Goal: Task Accomplishment & Management: Manage account settings

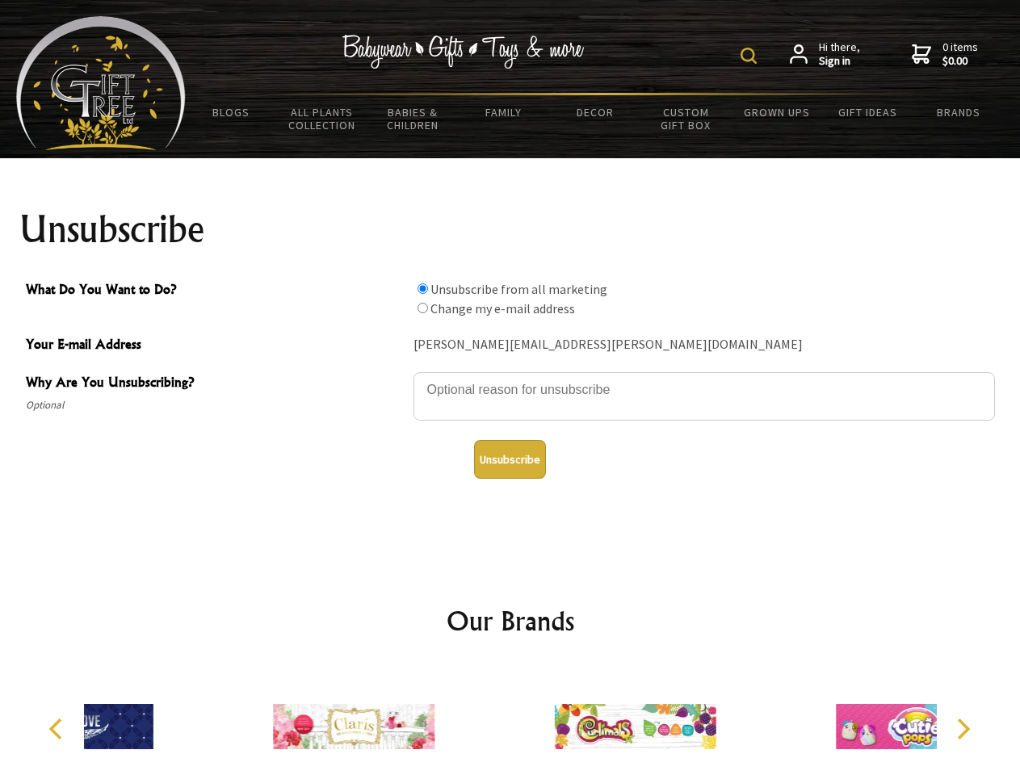
click at [751, 56] on img at bounding box center [748, 56] width 16 height 16
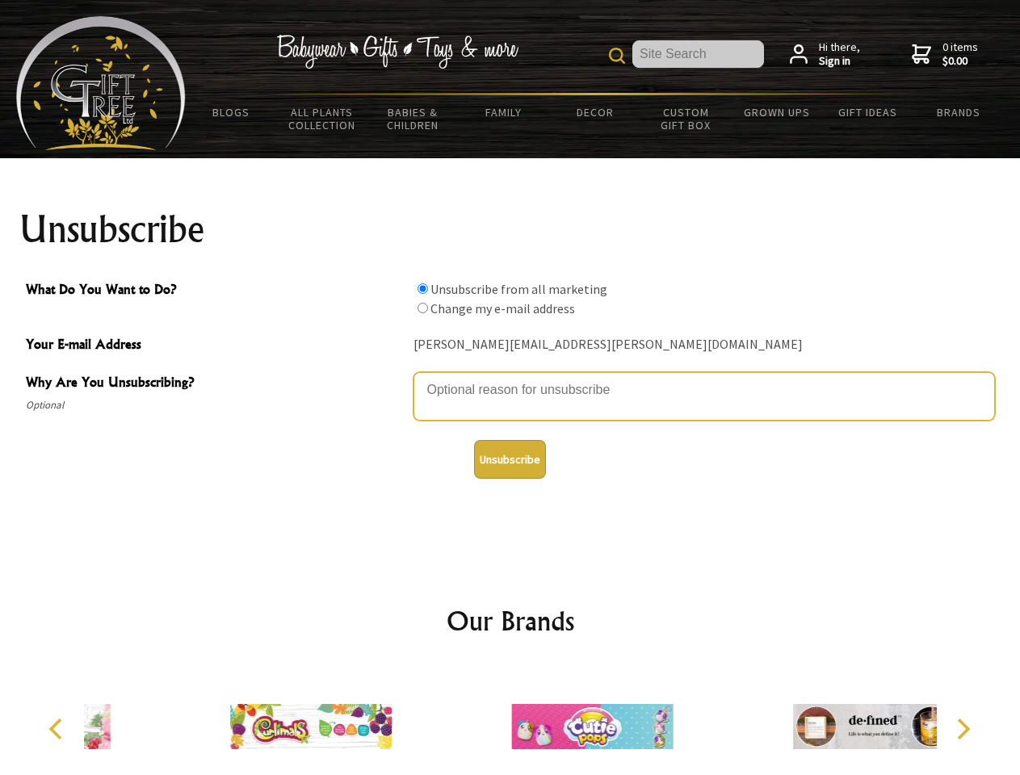
click at [510, 378] on textarea "Why Are You Unsubscribing?" at bounding box center [703, 396] width 581 height 48
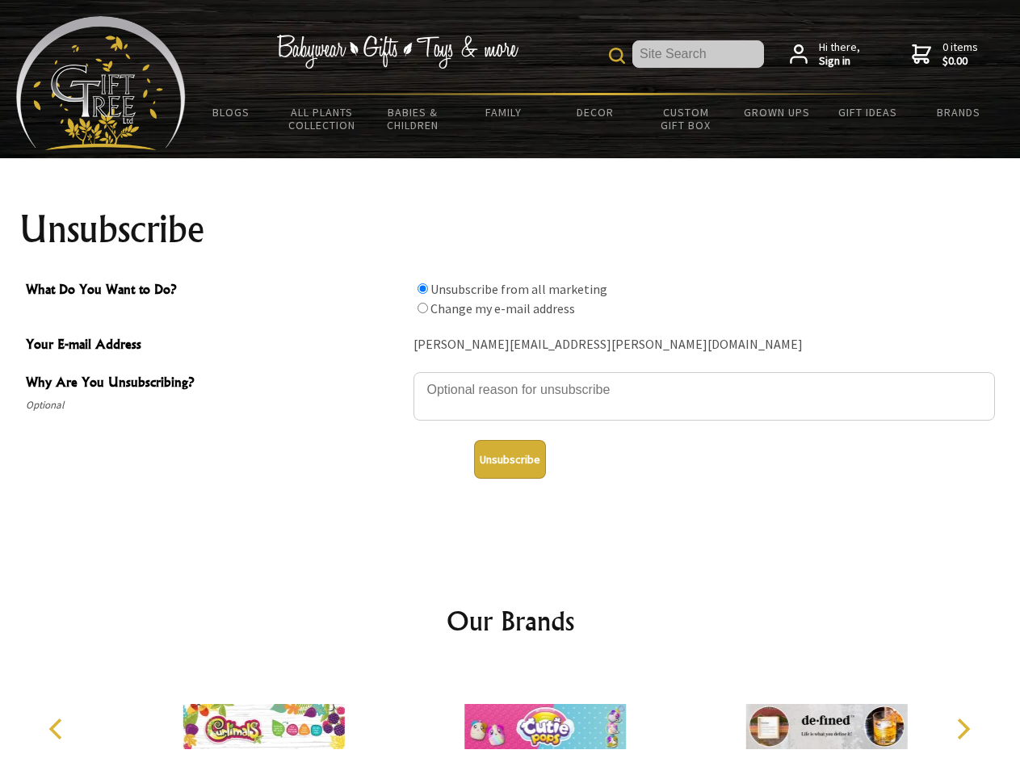
click at [422, 288] on input "What Do You Want to Do?" at bounding box center [422, 288] width 10 height 10
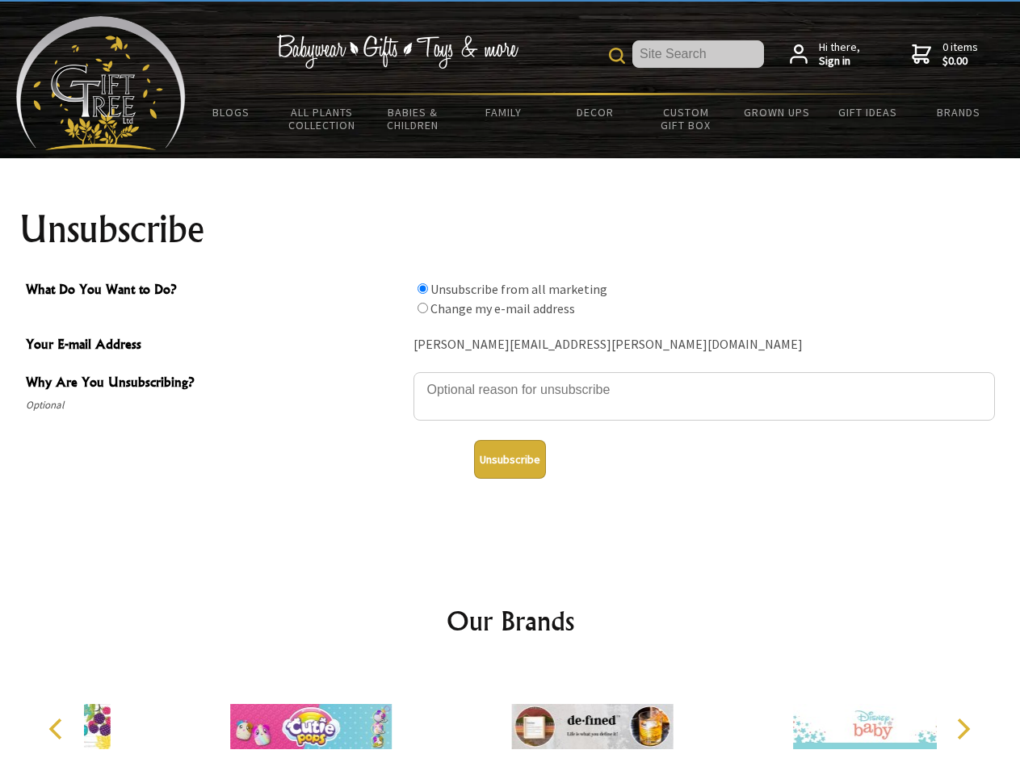
click at [422, 308] on input "What Do You Want to Do?" at bounding box center [422, 308] width 10 height 10
radio input "true"
click at [509, 459] on button "Unsubscribe" at bounding box center [510, 459] width 72 height 39
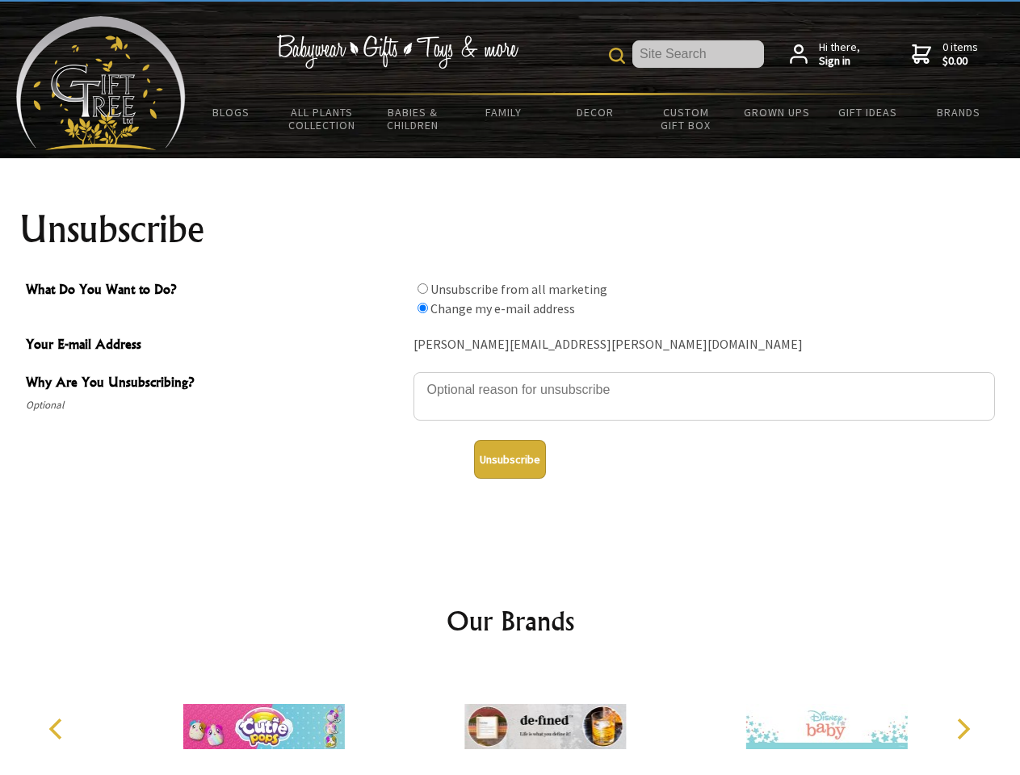
click at [58, 729] on icon "Previous" at bounding box center [57, 729] width 21 height 21
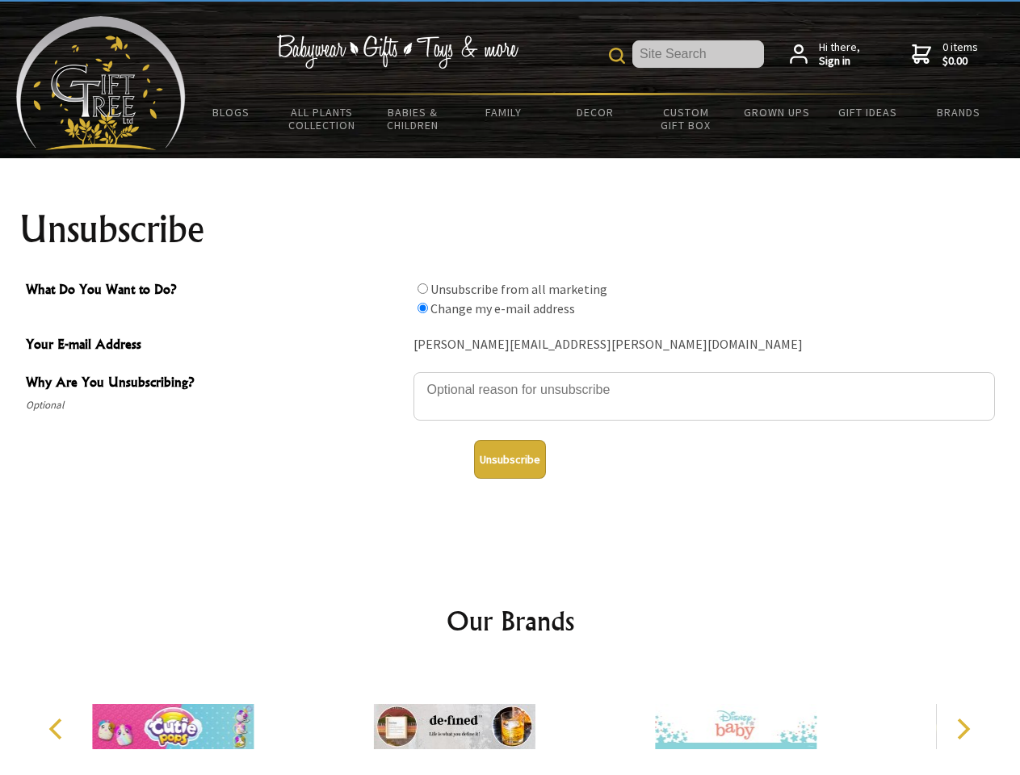
click at [962, 729] on icon "Next" at bounding box center [961, 729] width 21 height 21
